Goal: Task Accomplishment & Management: Use online tool/utility

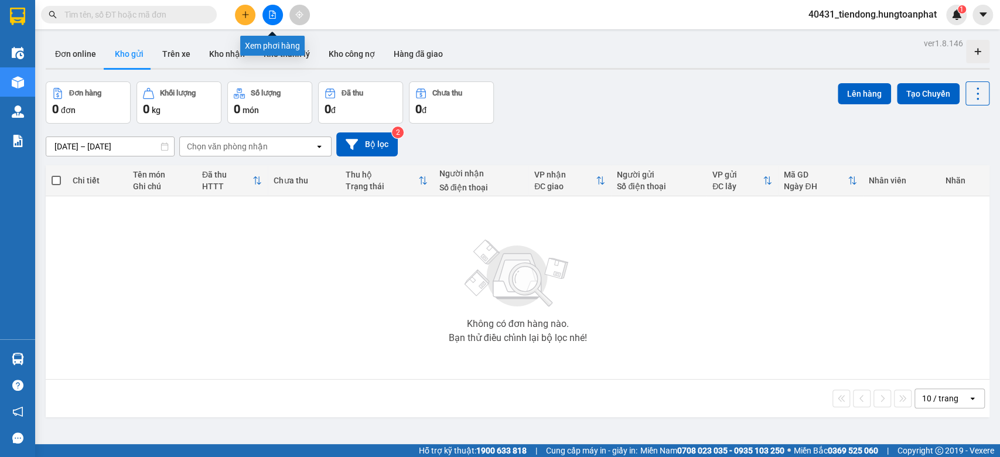
click at [271, 11] on icon "file-add" at bounding box center [272, 15] width 8 height 8
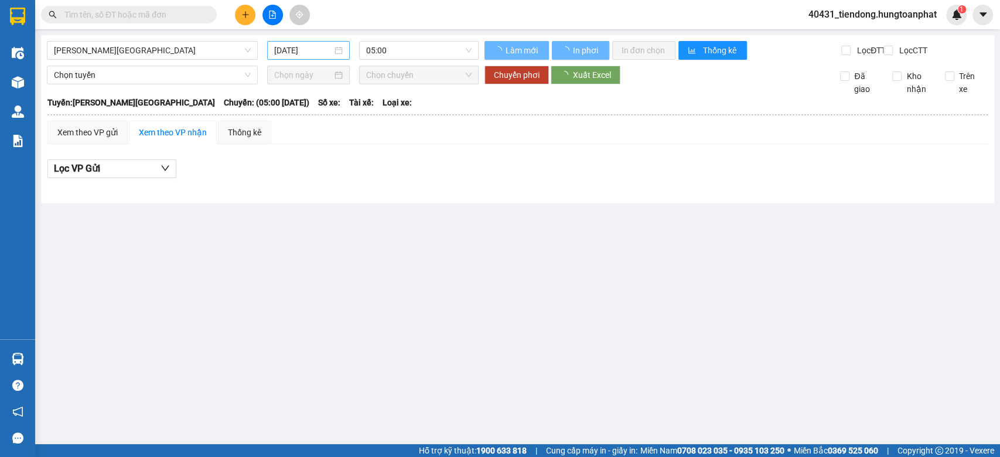
click at [298, 48] on input "13/10/2025" at bounding box center [303, 50] width 58 height 13
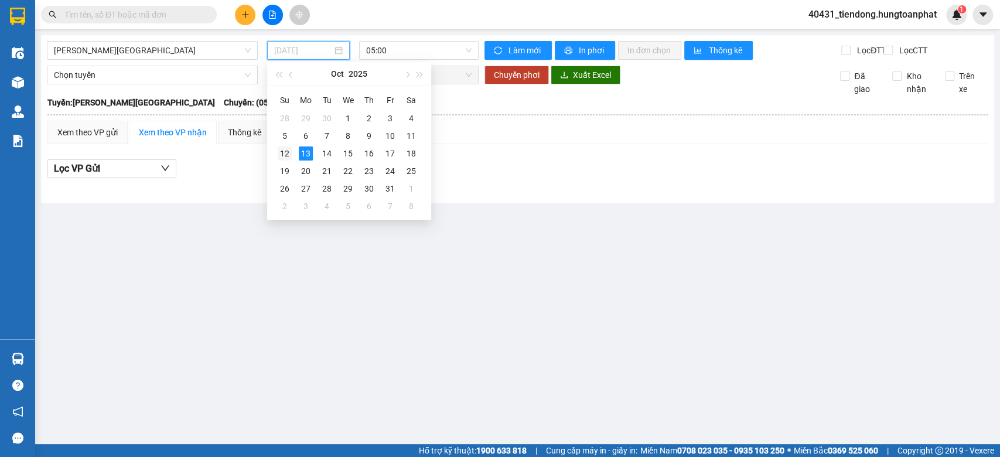
click at [286, 152] on div "12" at bounding box center [285, 153] width 14 height 14
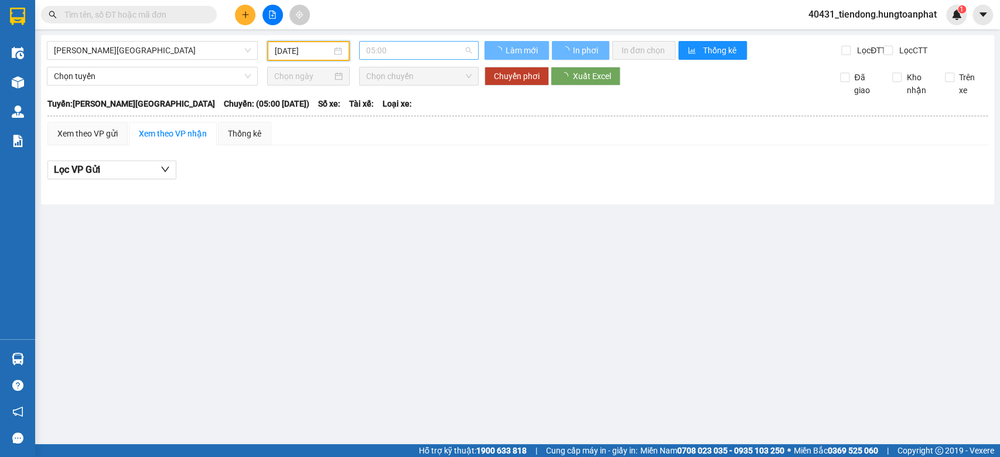
click at [423, 52] on span "05:00" at bounding box center [418, 51] width 105 height 18
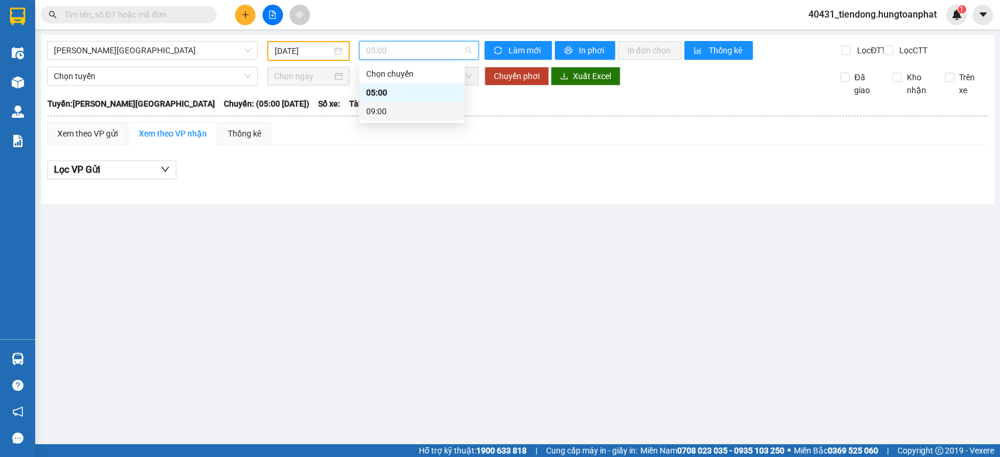
click at [402, 117] on div "09:00" at bounding box center [411, 111] width 91 height 13
click at [285, 50] on input "12/10/2025" at bounding box center [303, 51] width 57 height 13
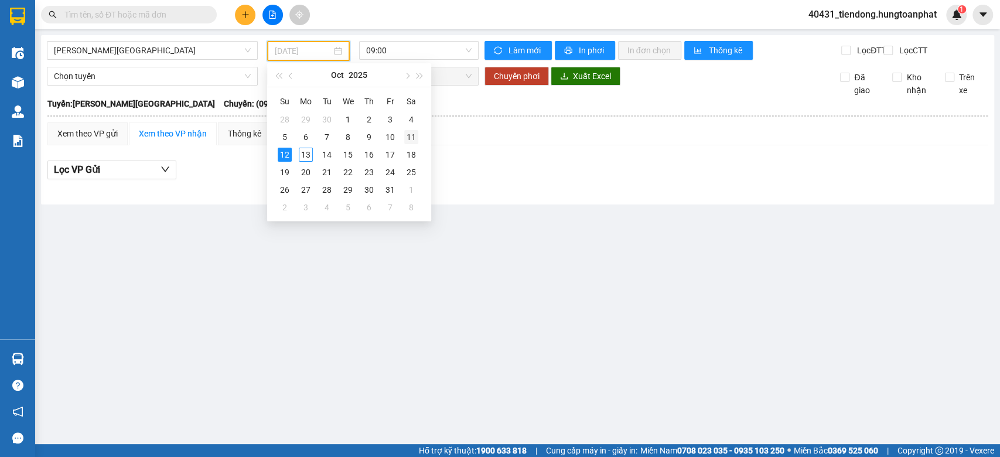
click at [404, 133] on div "11" at bounding box center [411, 137] width 14 height 14
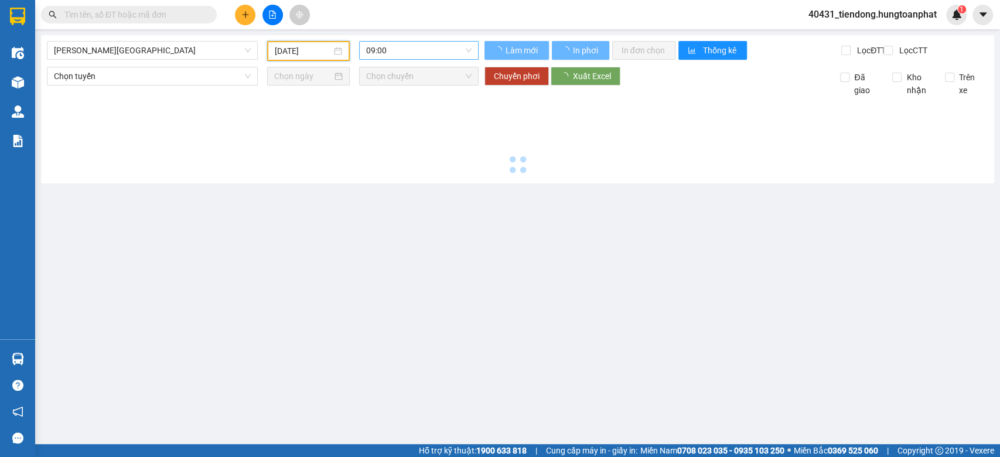
type input "11/10/2025"
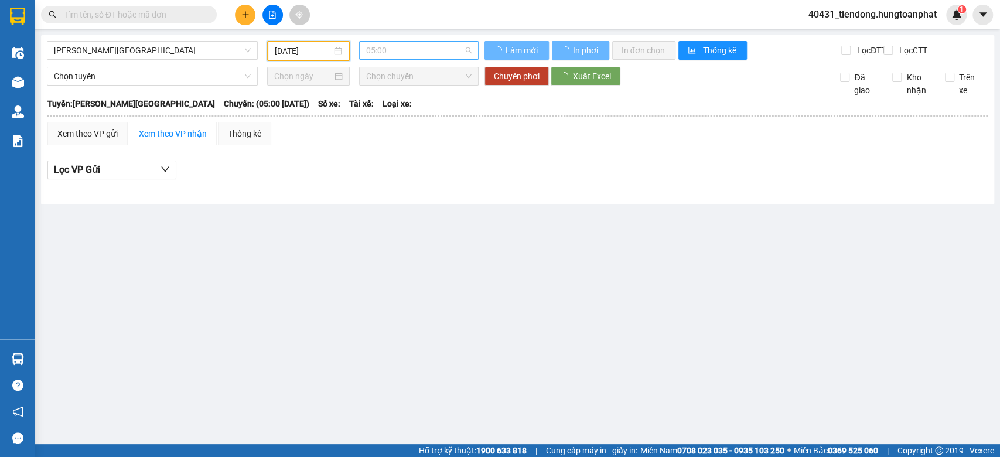
click at [413, 53] on span "05:00" at bounding box center [418, 51] width 105 height 18
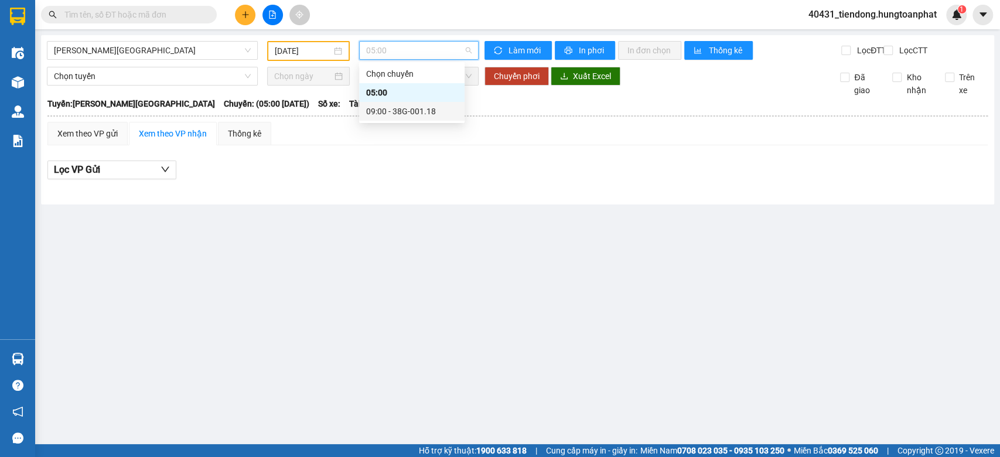
click at [409, 109] on div "09:00 - 38G-001.18" at bounding box center [411, 111] width 91 height 13
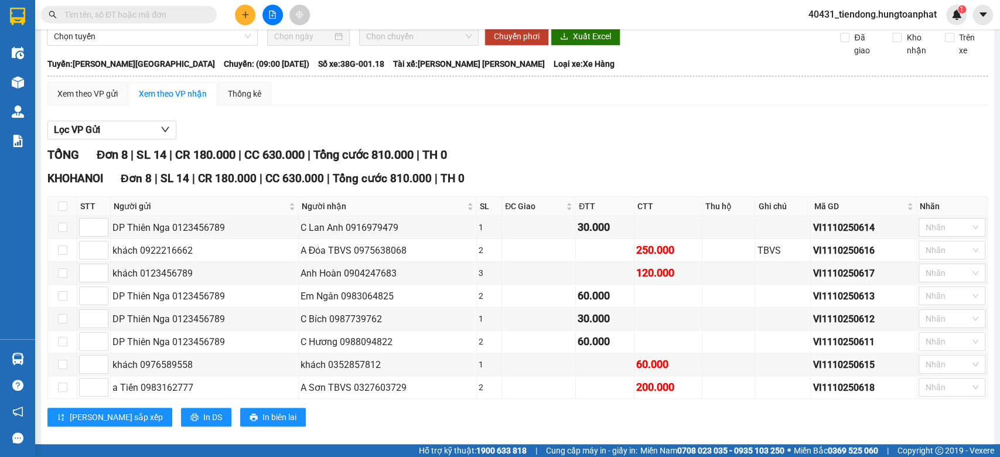
scroll to position [61, 0]
